Goal: Transaction & Acquisition: Purchase product/service

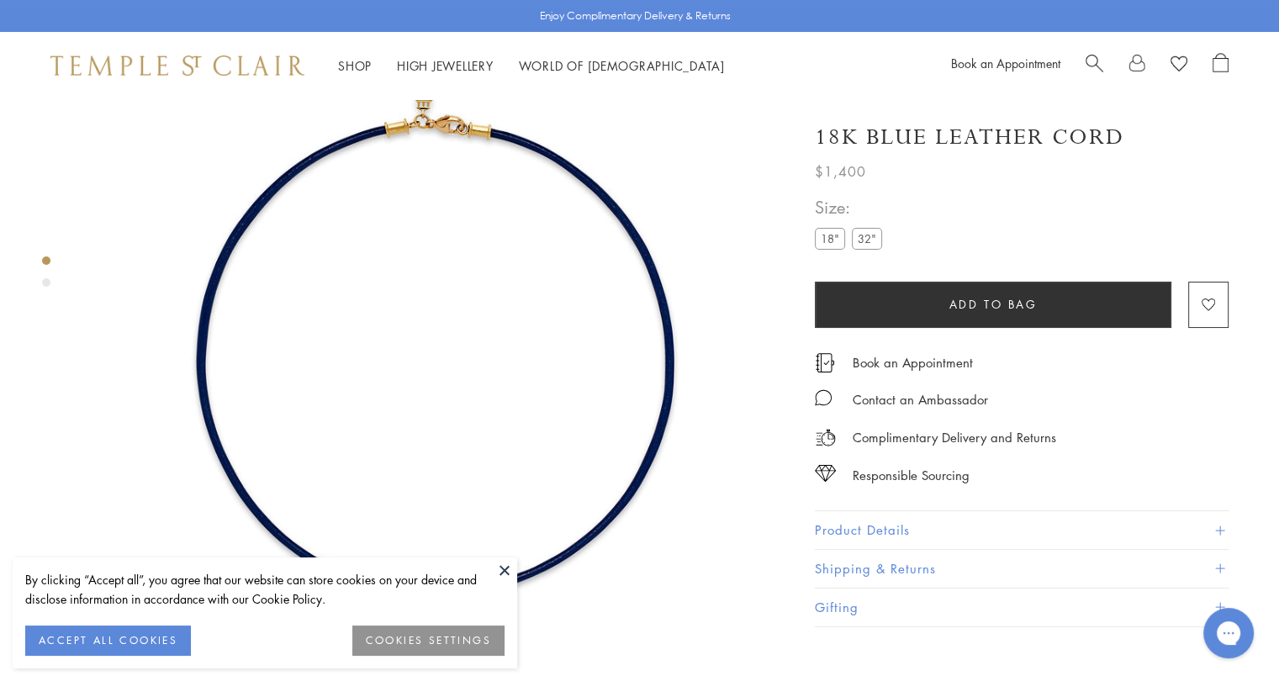
click at [543, 130] on img at bounding box center [437, 353] width 707 height 707
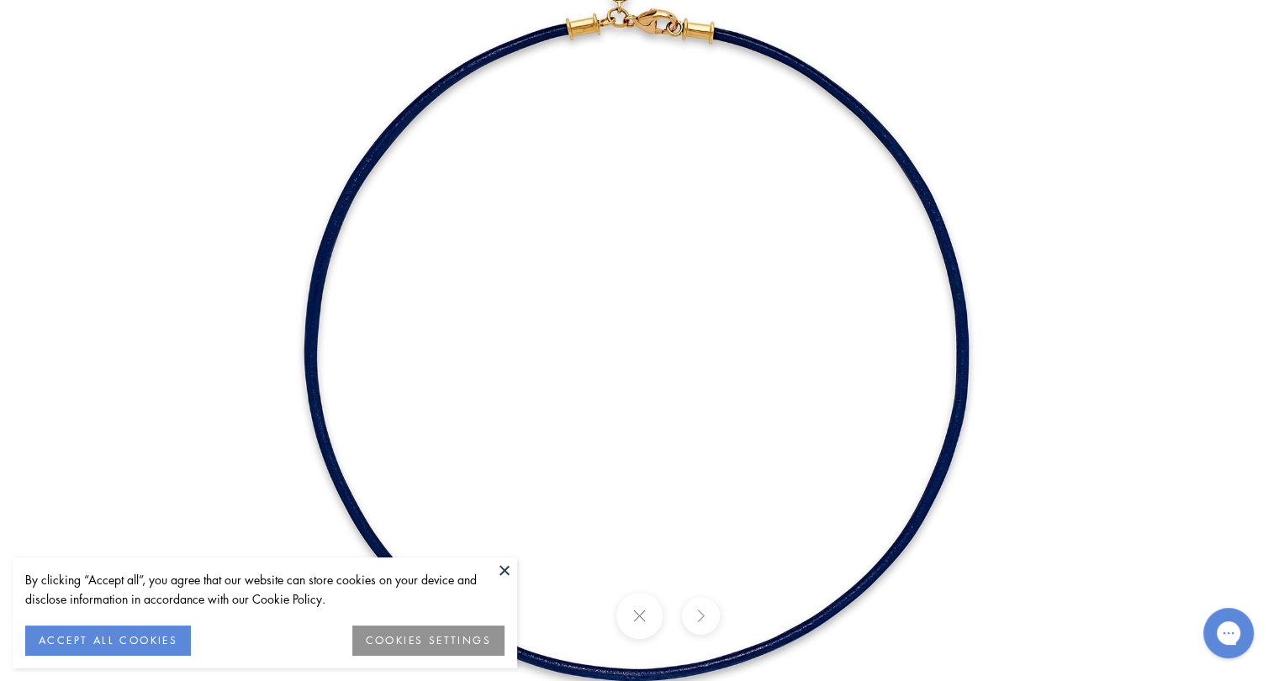
click at [525, 62] on img at bounding box center [640, 341] width 984 height 984
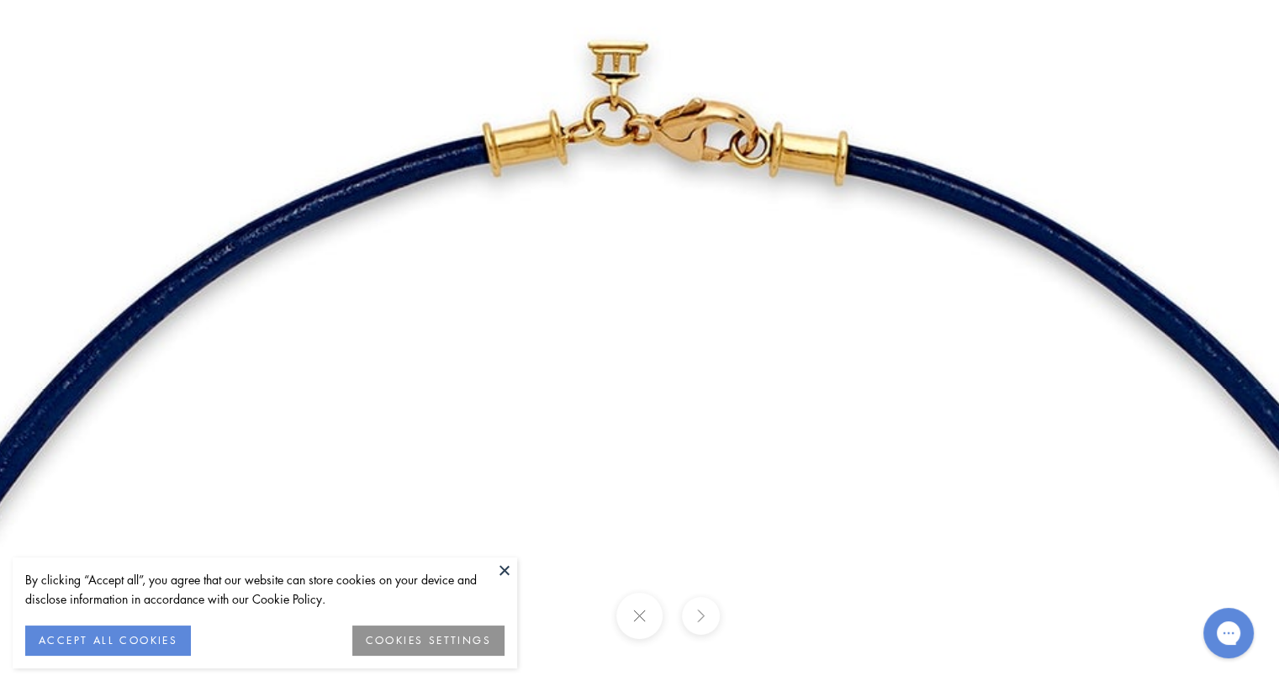
drag, startPoint x: 455, startPoint y: 63, endPoint x: 302, endPoint y: 255, distance: 245.4
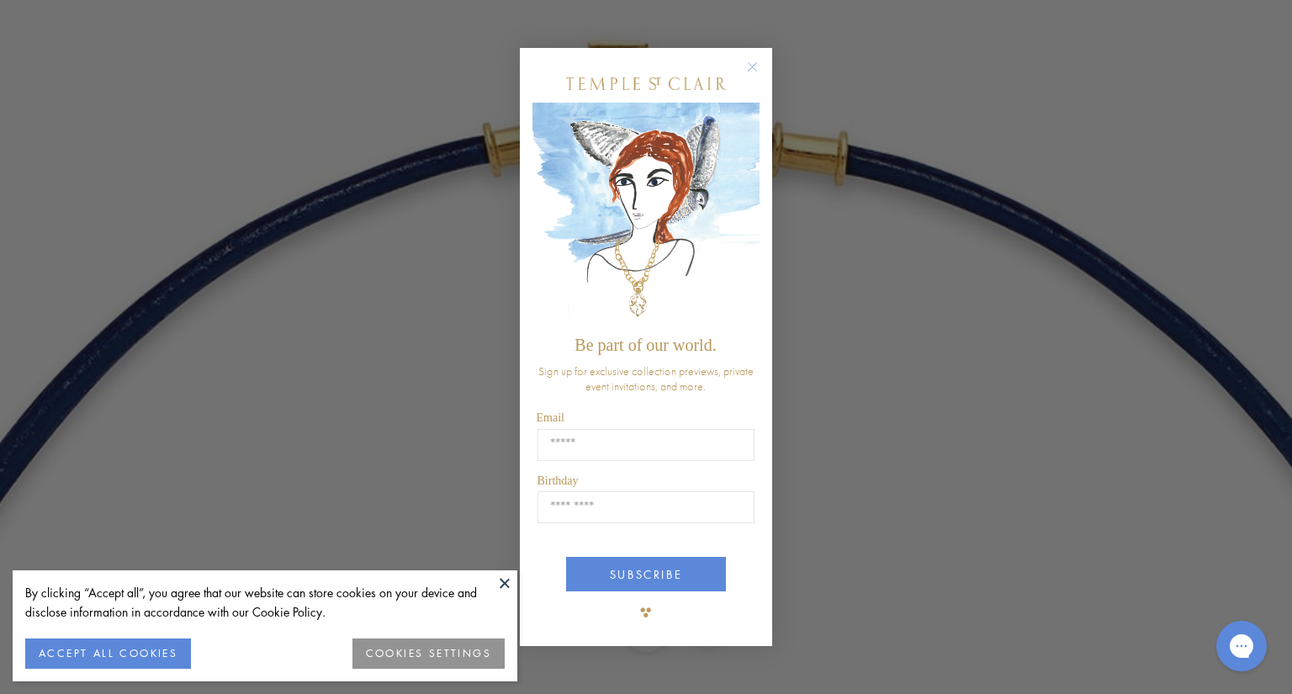
click at [360, 198] on div "Close dialog Be part of our world. Sign up for exclusive collection previews, p…" at bounding box center [646, 347] width 1292 height 694
click at [754, 68] on circle "Close dialog" at bounding box center [753, 66] width 20 height 20
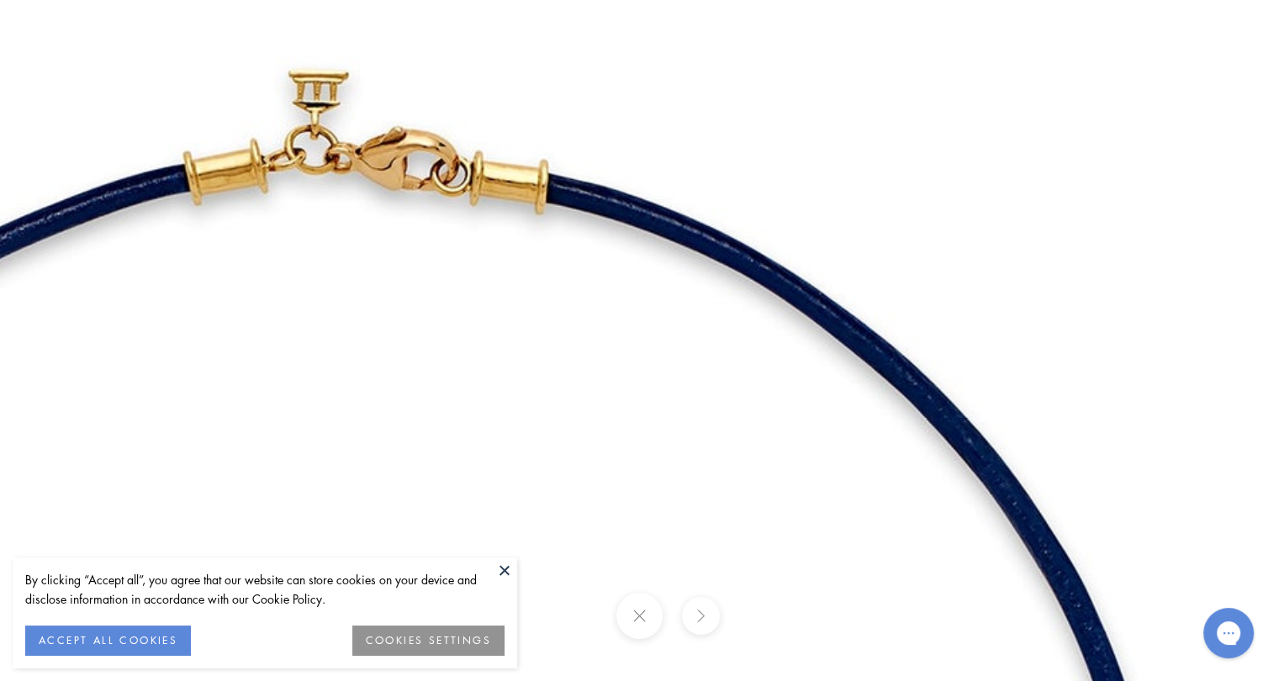
drag, startPoint x: 555, startPoint y: 164, endPoint x: 226, endPoint y: 213, distance: 332.4
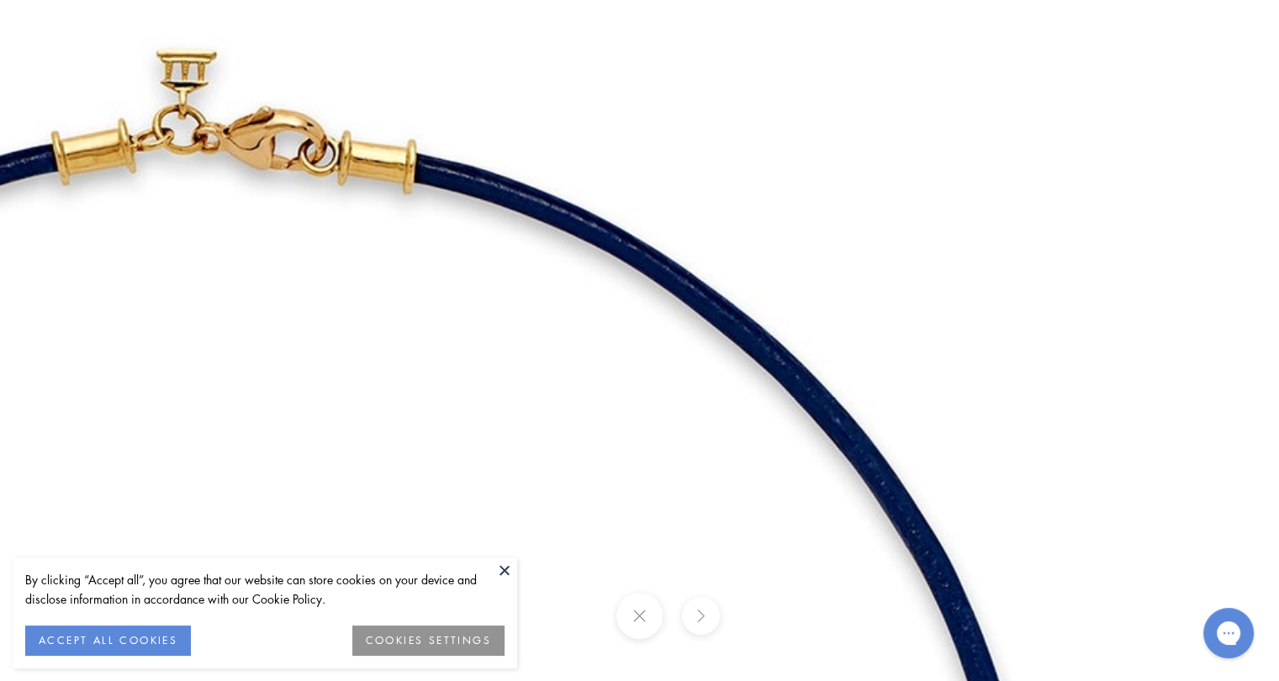
drag, startPoint x: 590, startPoint y: 216, endPoint x: 450, endPoint y: 196, distance: 141.9
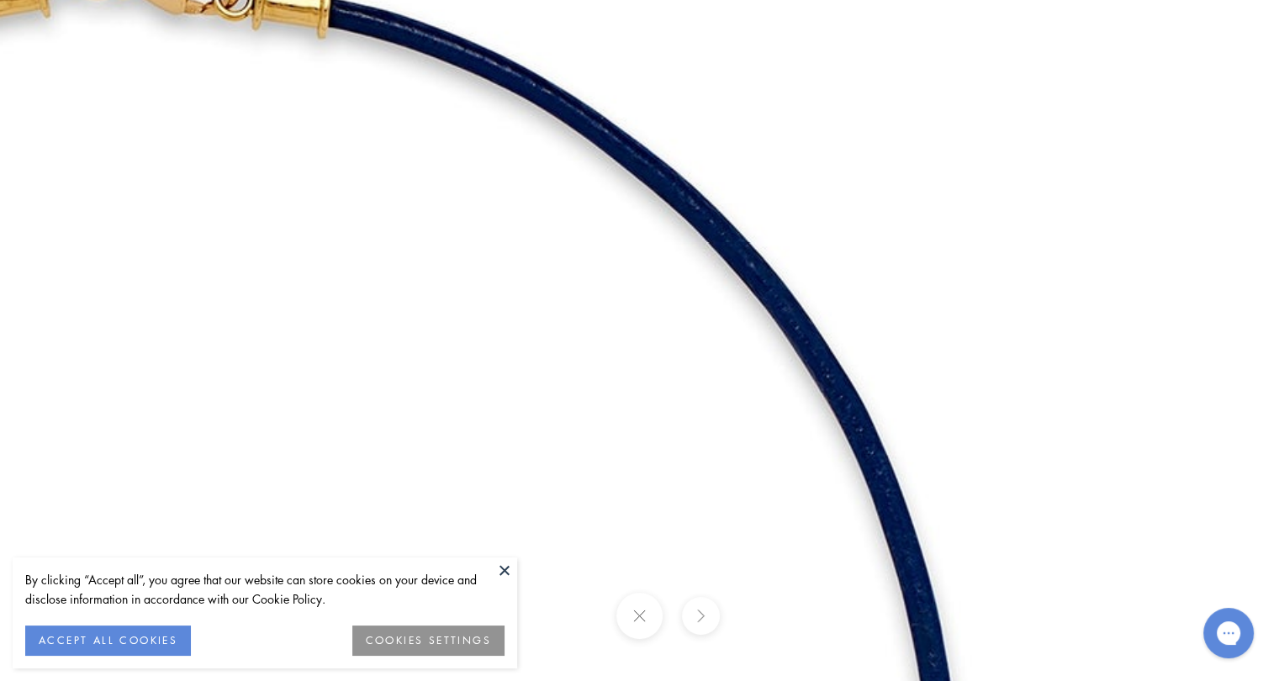
drag, startPoint x: 575, startPoint y: 262, endPoint x: 489, endPoint y: 98, distance: 185.8
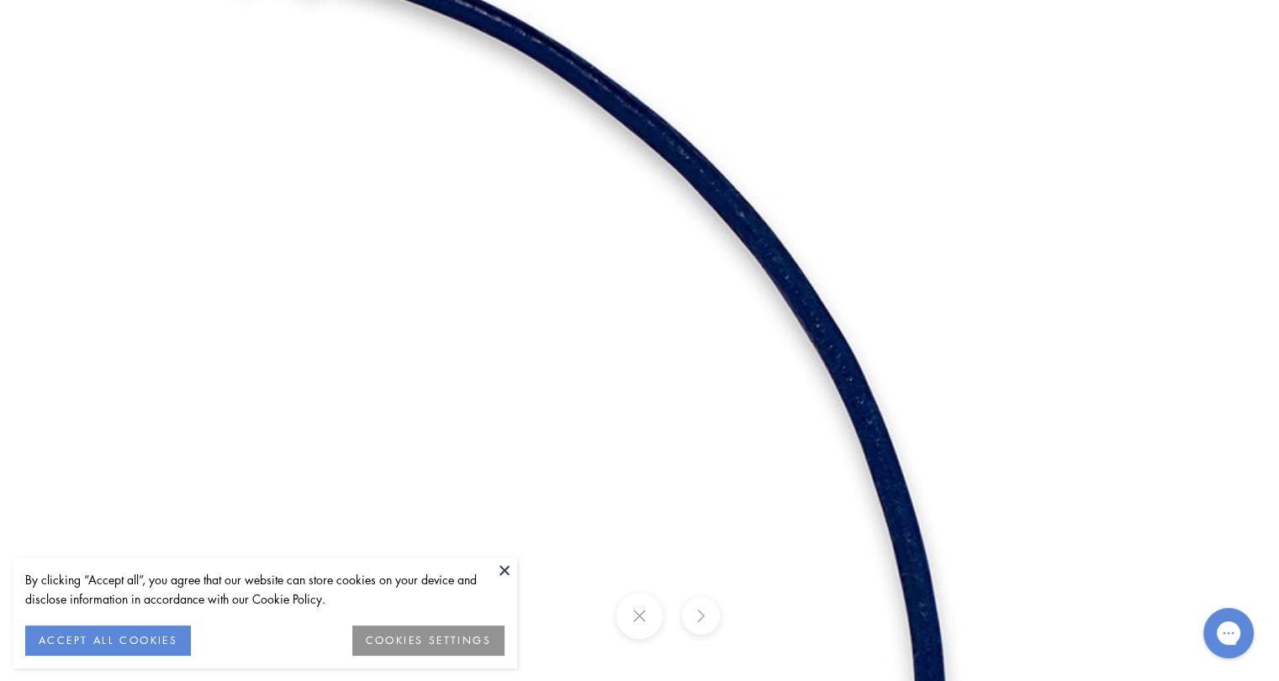
drag, startPoint x: 658, startPoint y: 290, endPoint x: 586, endPoint y: -27, distance: 325.0
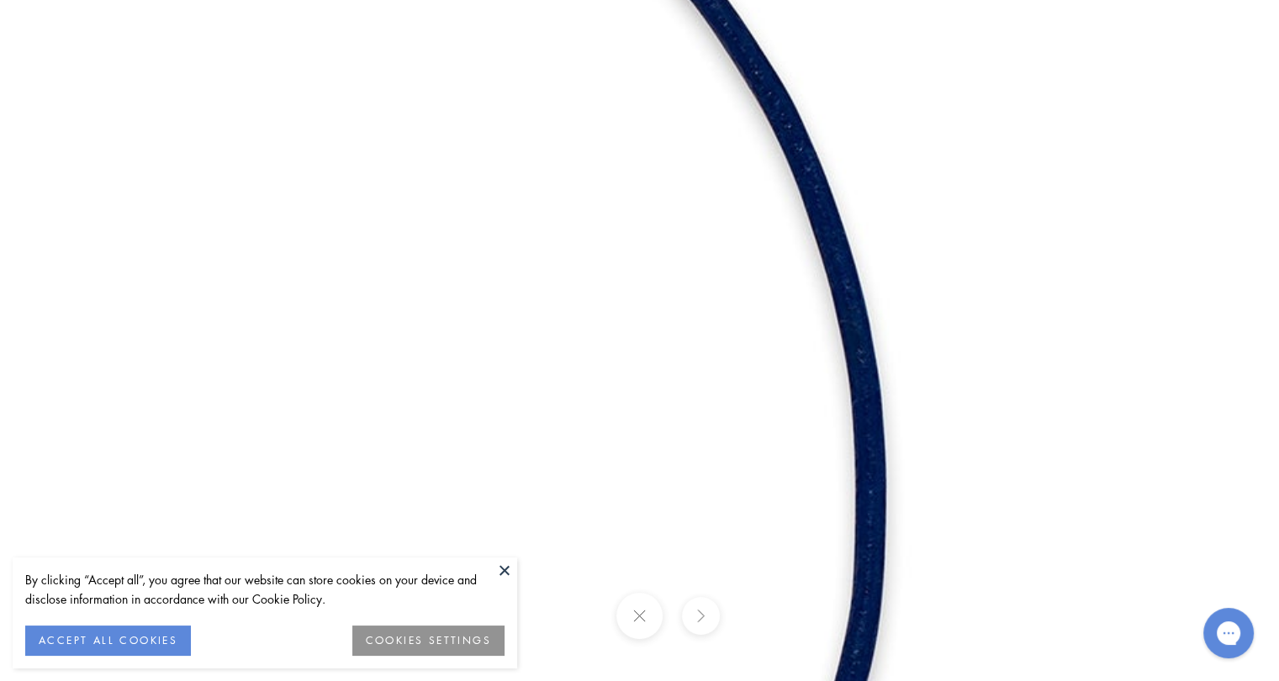
click at [804, 356] on img at bounding box center [76, 465] width 2422 height 2422
